Goal: Contribute content: Contribute content

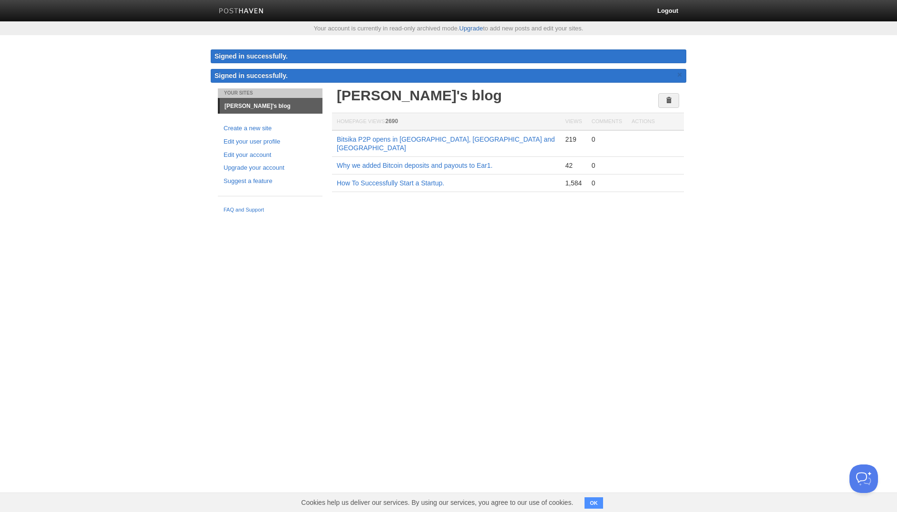
click at [476, 29] on link "Upgrade" at bounding box center [472, 28] width 24 height 7
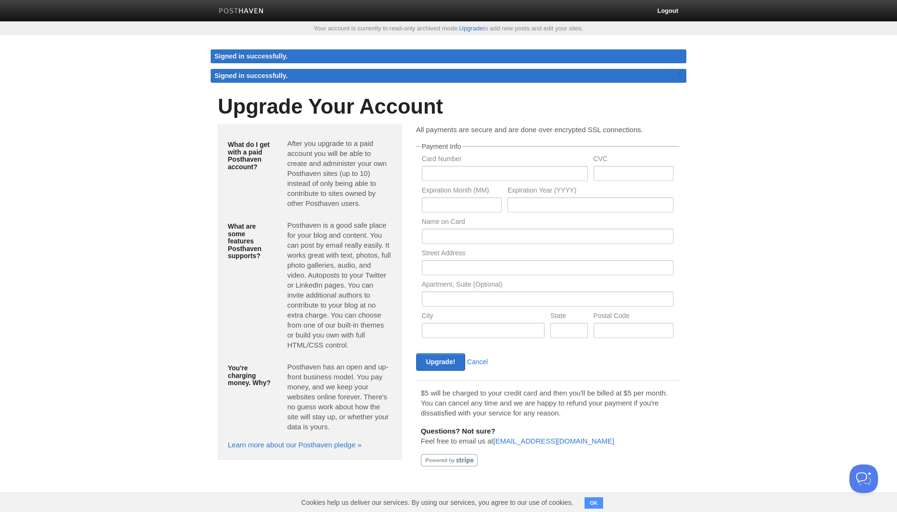
click at [739, 159] on body "Logout Your account is currently in read-only archived mode. Upgrade to add new…" at bounding box center [448, 246] width 897 height 493
click at [515, 174] on input "text" at bounding box center [505, 173] width 166 height 15
type input "[CREDIT_CARD_NUMBER]"
type input "849"
type input "03"
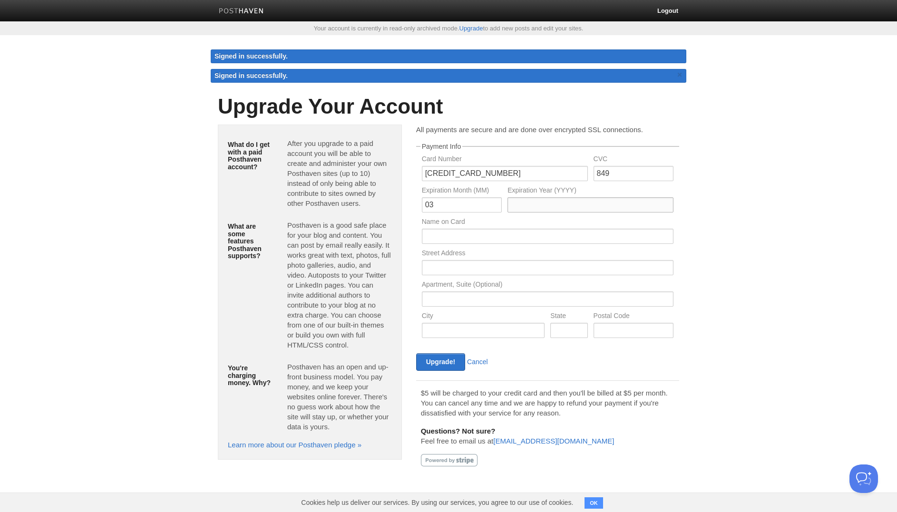
type input "2028"
type input "[PERSON_NAME]"
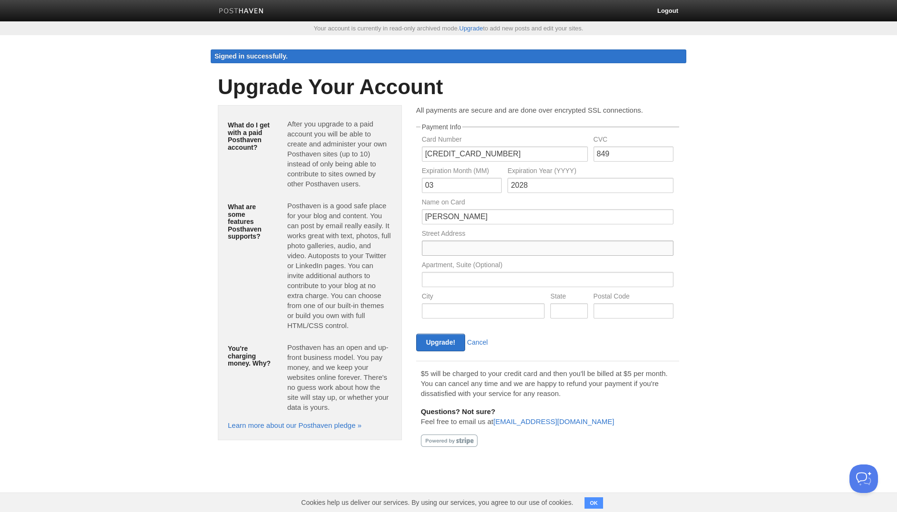
click at [542, 250] on input "text" at bounding box center [548, 248] width 252 height 15
type input "[STREET_ADDRESS]"
type input "East Legon"
click at [711, 298] on body "Logout Your account is currently in read-only archived mode. Upgrade to add new…" at bounding box center [448, 236] width 897 height 473
click at [480, 214] on input "[PERSON_NAME]" at bounding box center [548, 216] width 252 height 15
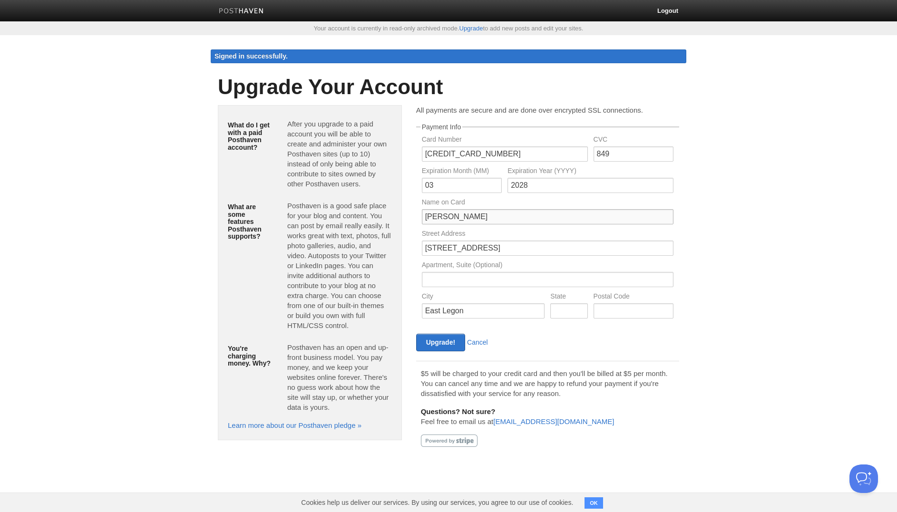
click at [480, 214] on input "[PERSON_NAME]" at bounding box center [548, 216] width 252 height 15
type input "BLOCK AFRANEW"
click at [706, 218] on body "Logout Your account is currently in read-only archived mode. Upgrade to add new…" at bounding box center [448, 236] width 897 height 473
click at [599, 313] on input "text" at bounding box center [634, 310] width 80 height 15
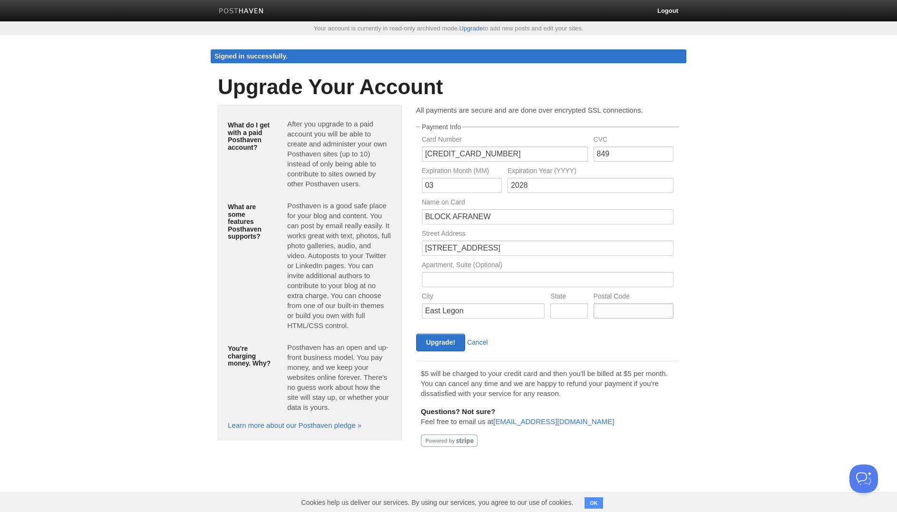
type input "00233"
type input "Greater Accra"
click at [762, 298] on body "Logout Your account is currently in read-only archived mode. Upgrade to add new…" at bounding box center [448, 236] width 897 height 473
click at [438, 380] on p "$5 will be charged to your credit card and then you'll be billed at $5 per mont…" at bounding box center [548, 384] width 254 height 30
click at [431, 339] on input "Upgrade!" at bounding box center [440, 343] width 49 height 18
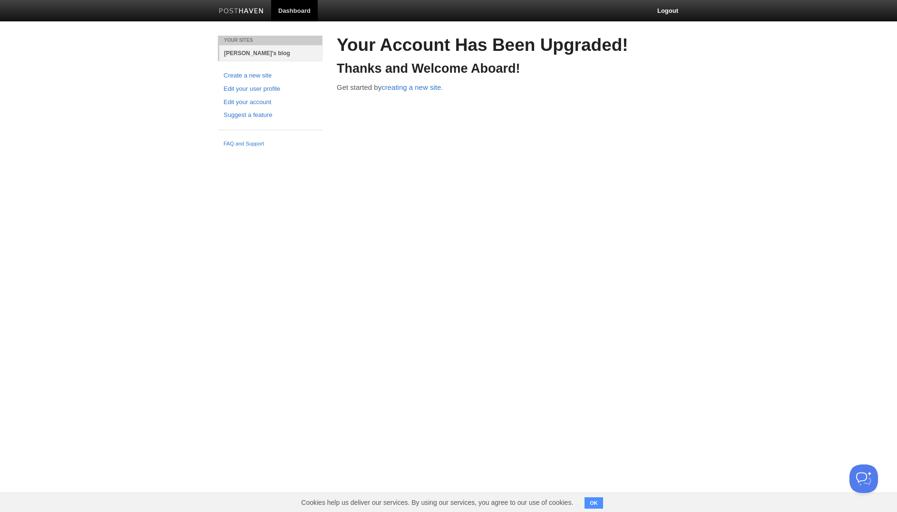
click at [255, 53] on link "[PERSON_NAME]'s blog" at bounding box center [270, 53] width 103 height 16
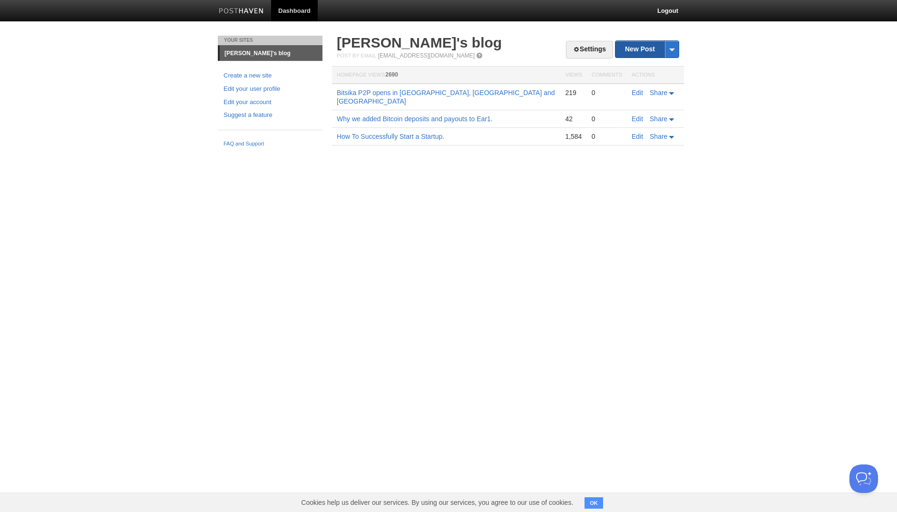
click at [638, 51] on link "New Post" at bounding box center [647, 49] width 63 height 17
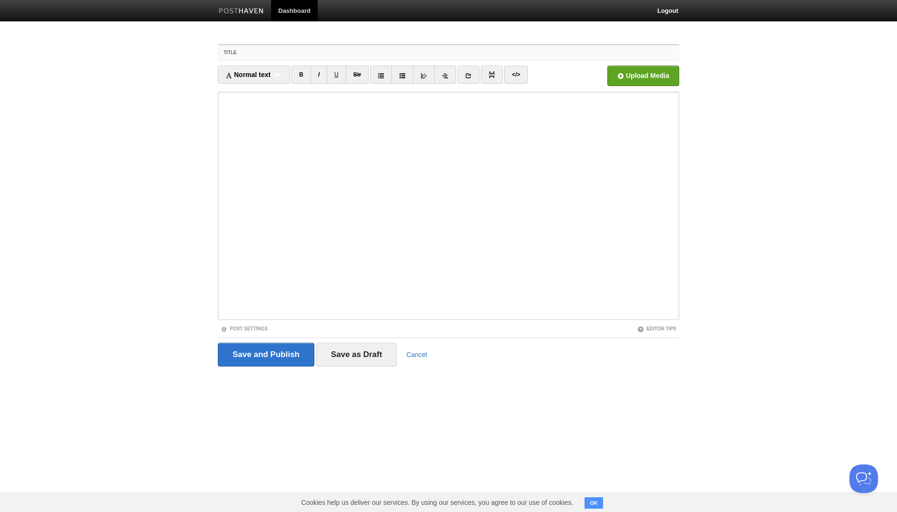
click at [444, 52] on input "Title" at bounding box center [467, 52] width 423 height 15
paste input "Why We Built Bitsika’s No-KYC Crypto Virtual Cards"
type input "Why We Built Bitsika’s No-KYC Crypto Virtual Cards"
click at [723, 199] on body "Dashboard Logout Your Sites Atsu Davoh's blog Create a new site Edit your user …" at bounding box center [448, 201] width 897 height 402
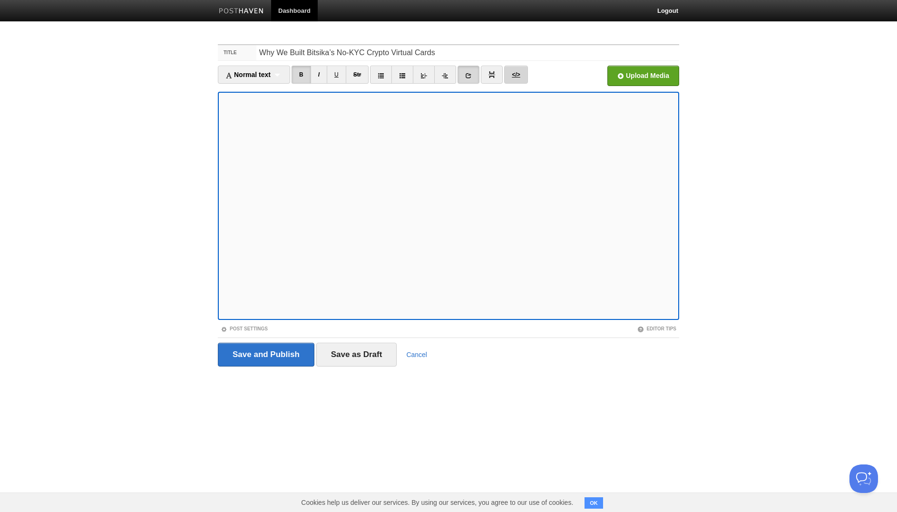
click at [514, 75] on link "</>" at bounding box center [515, 75] width 23 height 18
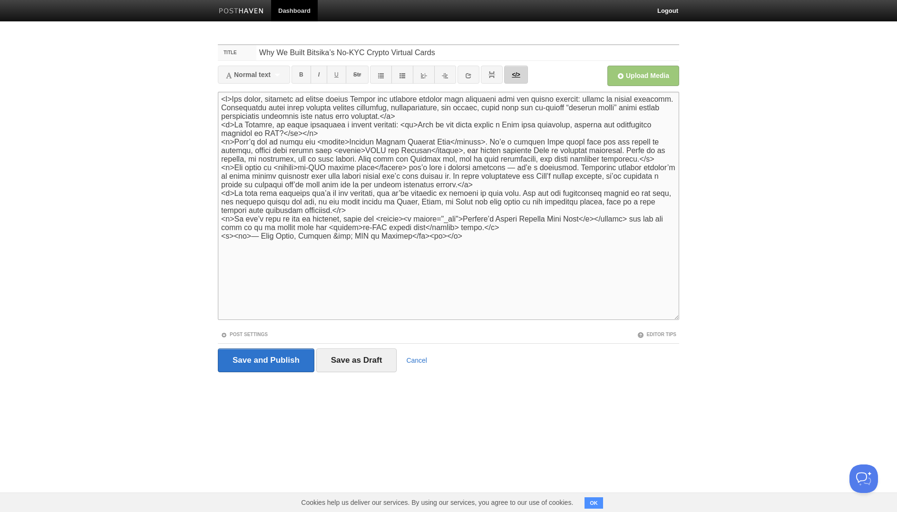
click at [514, 75] on link "</>" at bounding box center [515, 75] width 23 height 18
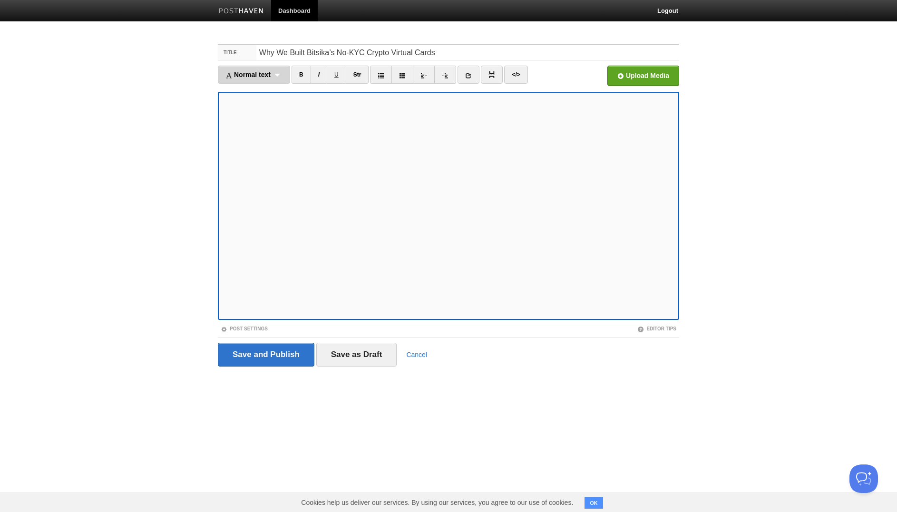
click at [280, 76] on div "Normal text Normal text Heading 1 Heading 2 Heading 3" at bounding box center [254, 75] width 72 height 18
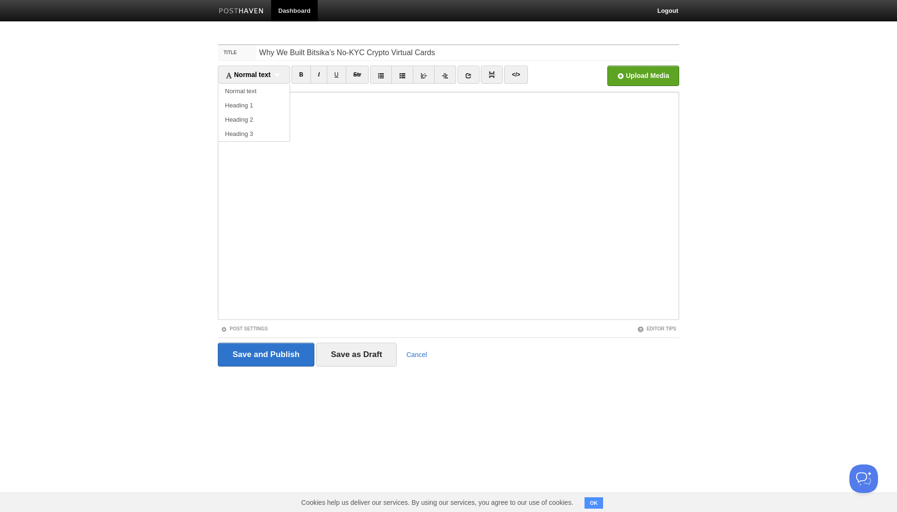
click at [761, 102] on body "Dashboard Logout Your Sites Atsu Davoh's blog Create a new site Edit your user …" at bounding box center [448, 201] width 897 height 402
click at [702, 204] on body "Dashboard Logout Your Sites Atsu Davoh's blog Create a new site Edit your user …" at bounding box center [448, 201] width 897 height 402
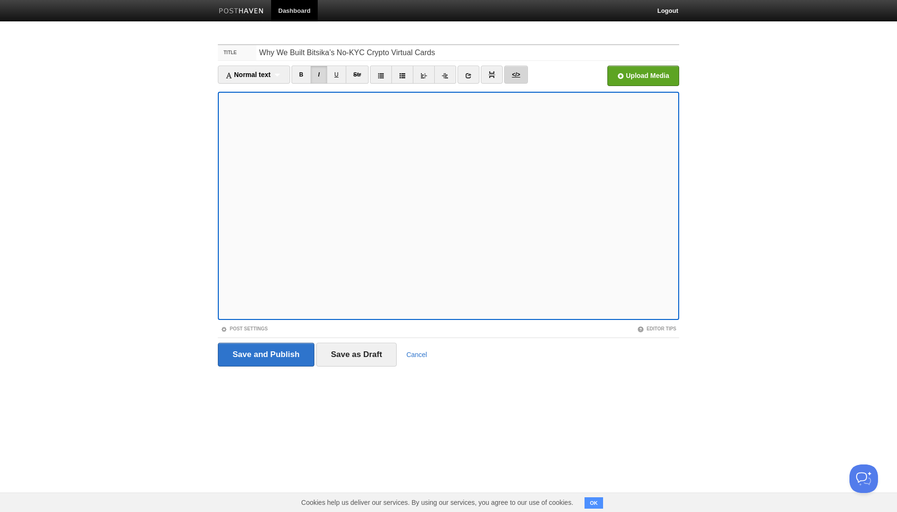
click at [515, 76] on link "</>" at bounding box center [515, 75] width 23 height 18
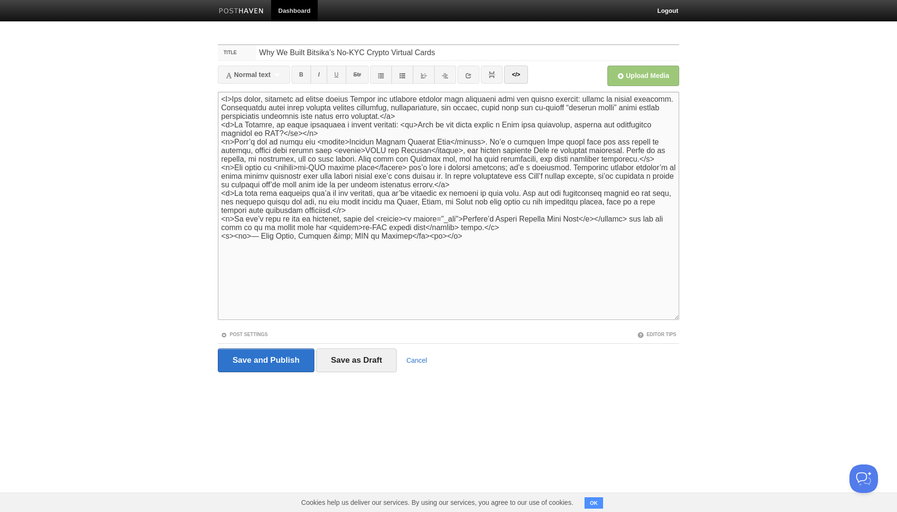
drag, startPoint x: 363, startPoint y: 230, endPoint x: 608, endPoint y: 229, distance: 245.0
click at [608, 229] on textarea at bounding box center [448, 206] width 461 height 228
paste textarea "<strong><a href="https://www.bitsika.com/" target="_new">Bitsika’s Crypto Virtu…"
type textarea "<p>For years, millions of people across Africa and emerging markets have strugg…"
click at [525, 77] on link "</>" at bounding box center [515, 75] width 23 height 18
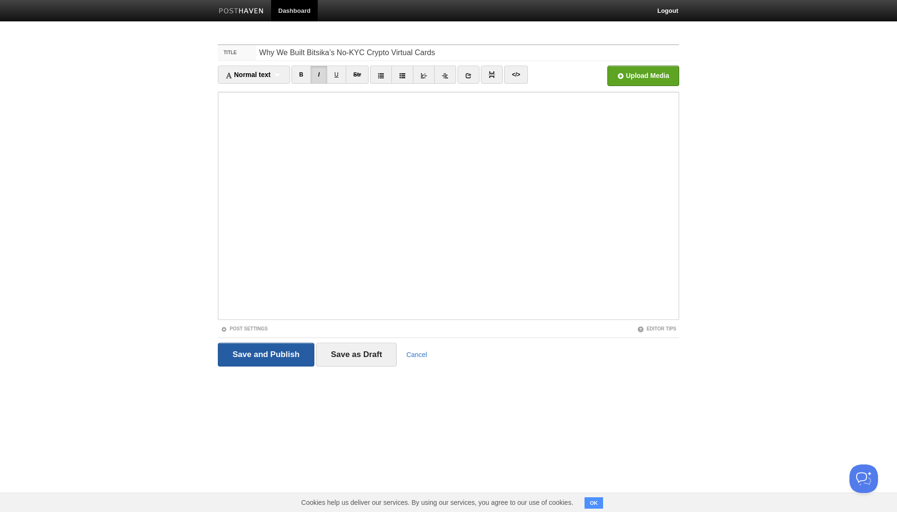
click at [290, 358] on input "Save and Publish" at bounding box center [266, 355] width 97 height 24
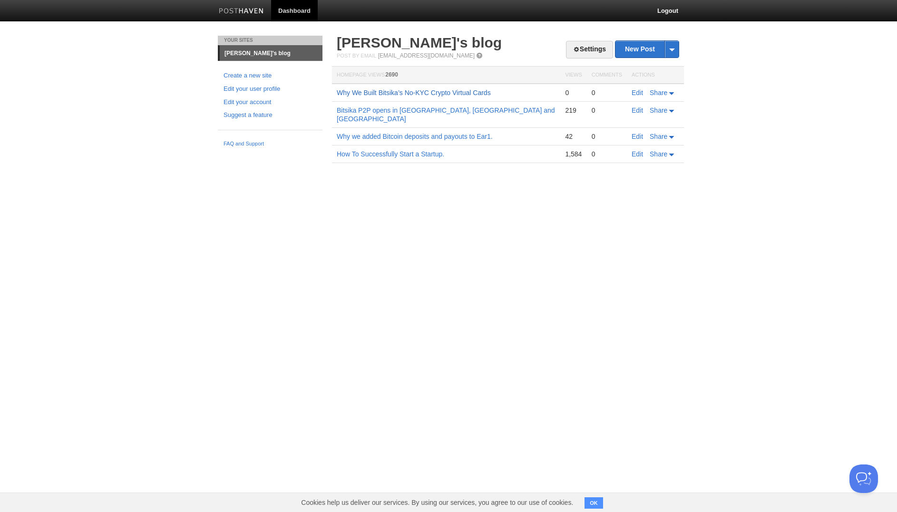
click at [456, 91] on link "Why We Built Bitsika’s No-KYC Crypto Virtual Cards" at bounding box center [414, 93] width 154 height 8
